Goal: Task Accomplishment & Management: Manage account settings

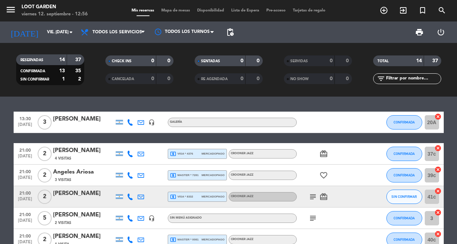
click at [408, 195] on span "SIN CONFIRMAR" at bounding box center [403, 197] width 25 height 4
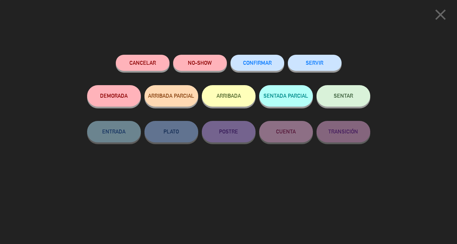
click at [268, 65] on span "CONFIRMAR" at bounding box center [257, 63] width 29 height 6
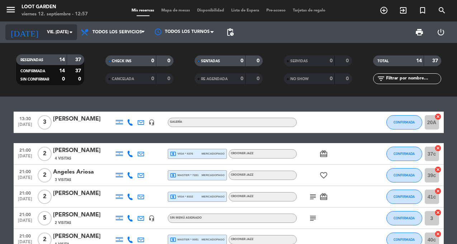
click at [71, 34] on icon "arrow_drop_down" at bounding box center [71, 32] width 9 height 9
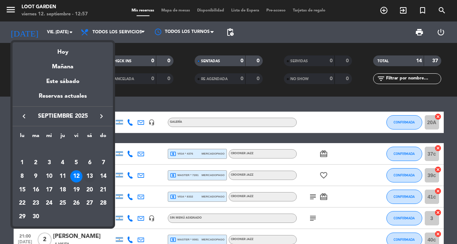
click at [90, 178] on div "13" at bounding box center [89, 177] width 12 height 12
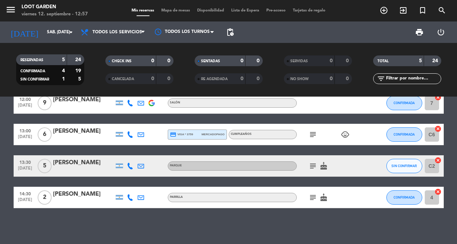
scroll to position [41, 0]
click at [395, 168] on span "SIN CONFIRMAR" at bounding box center [403, 166] width 25 height 4
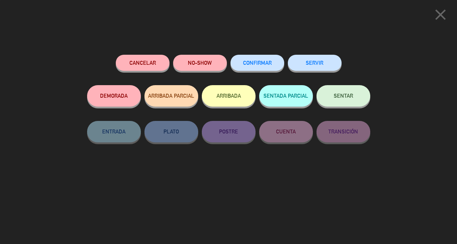
click at [267, 71] on button "CONFIRMAR" at bounding box center [257, 63] width 54 height 16
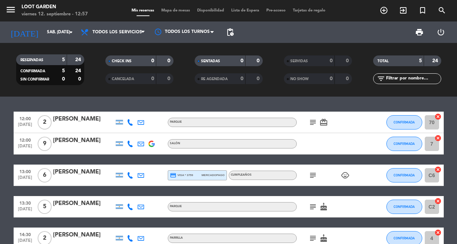
scroll to position [0, 0]
click at [53, 27] on input "sáb. 13 sep." at bounding box center [71, 32] width 57 height 12
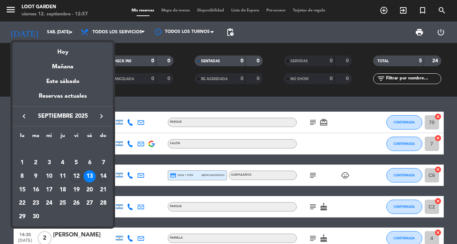
click at [103, 176] on div "14" at bounding box center [103, 177] width 12 height 12
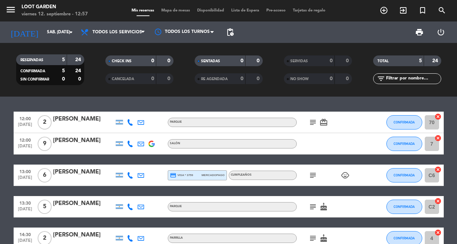
type input "dom. [DATE]"
